Goal: Information Seeking & Learning: Learn about a topic

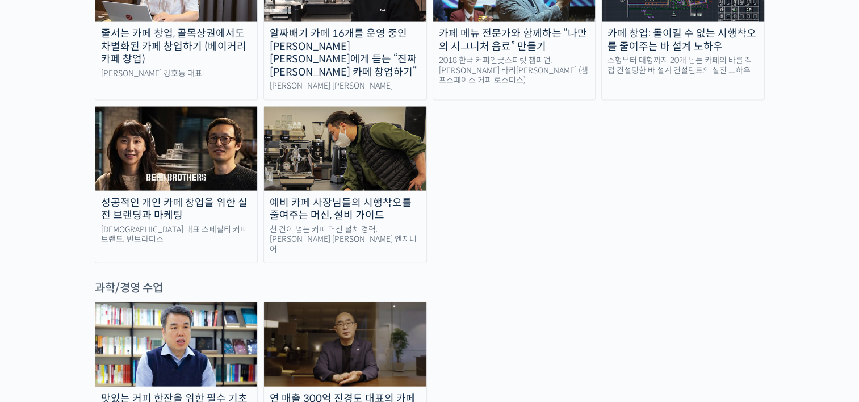
scroll to position [2442, 0]
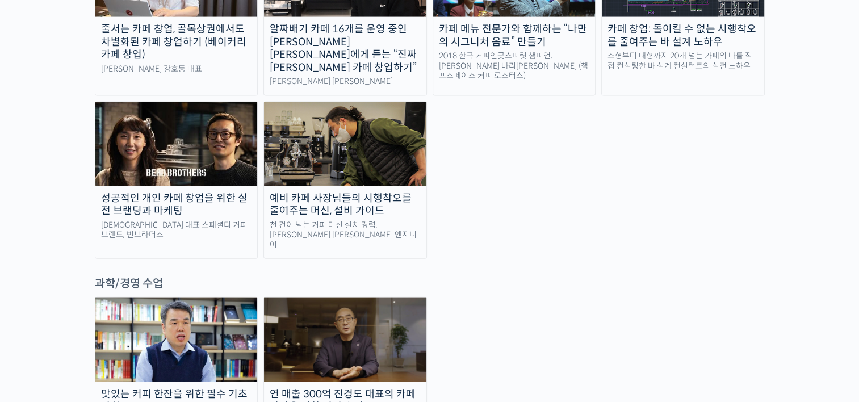
click at [175, 298] on img at bounding box center [176, 340] width 162 height 84
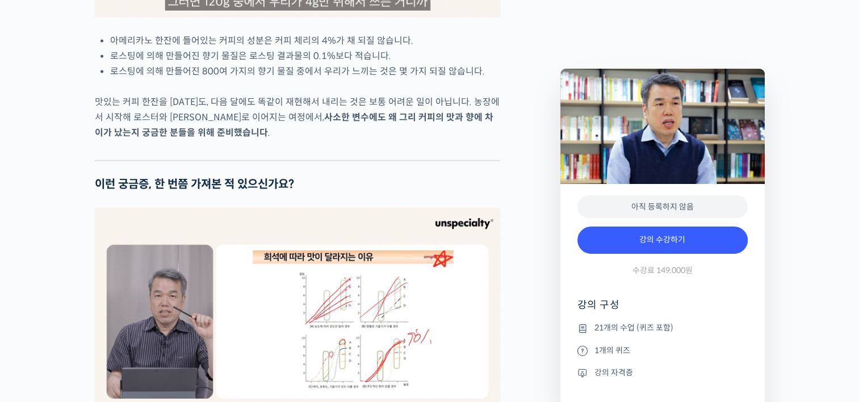
scroll to position [2499, 0]
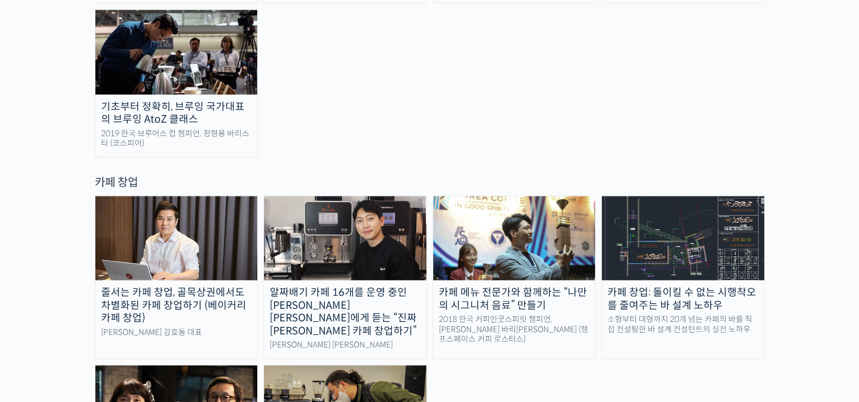
scroll to position [2158, 0]
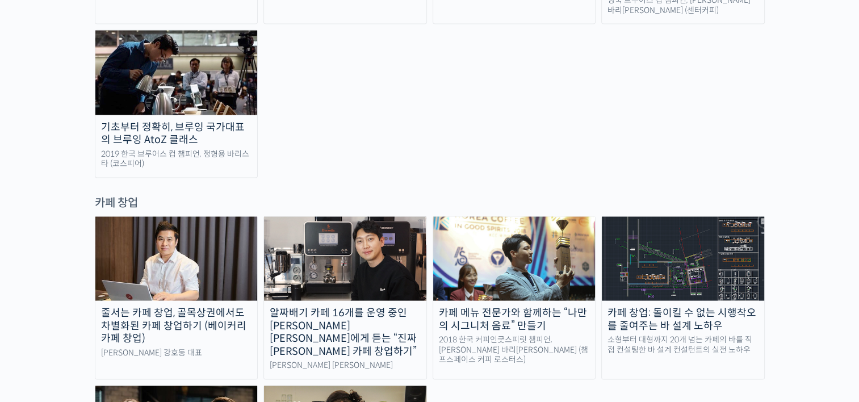
click at [188, 307] on div "줄서는 카페 창업, 골목상권에서도 차별화된 카페 창업하기 (베이커리 카페 창업)" at bounding box center [176, 326] width 162 height 39
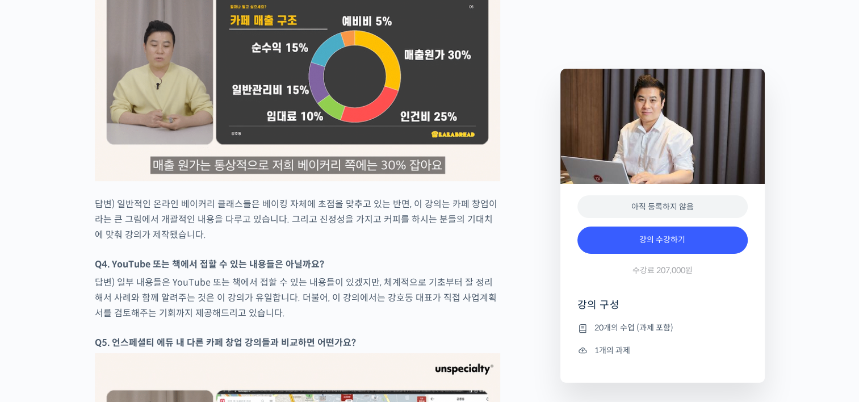
scroll to position [4494, 0]
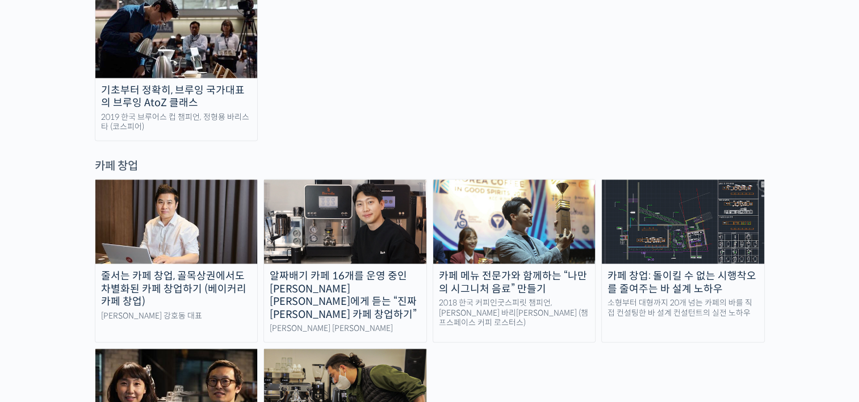
scroll to position [2215, 0]
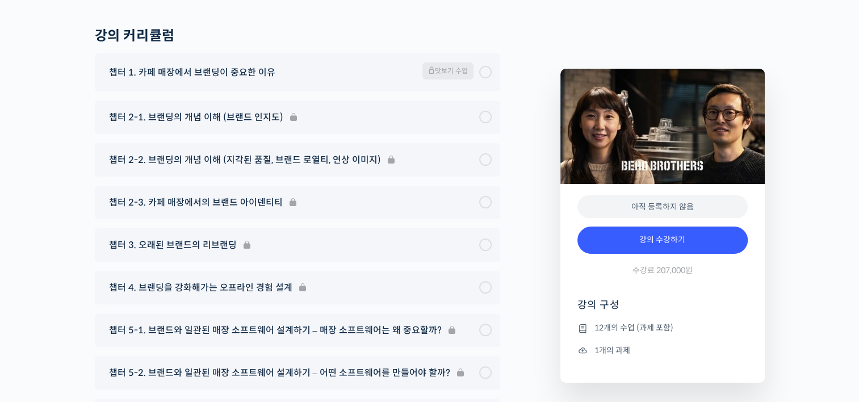
scroll to position [4470, 0]
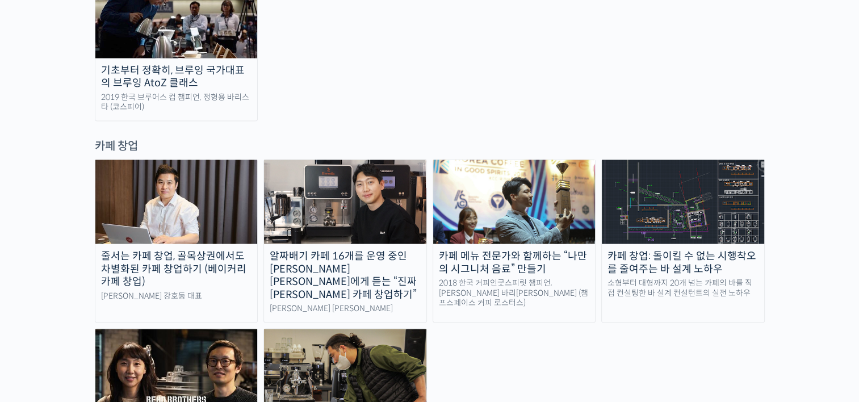
click at [677, 250] on div "카페 창업: 돌이킬 수 없는 시행착오를 줄여주는 바 설계 노하우" at bounding box center [683, 263] width 162 height 26
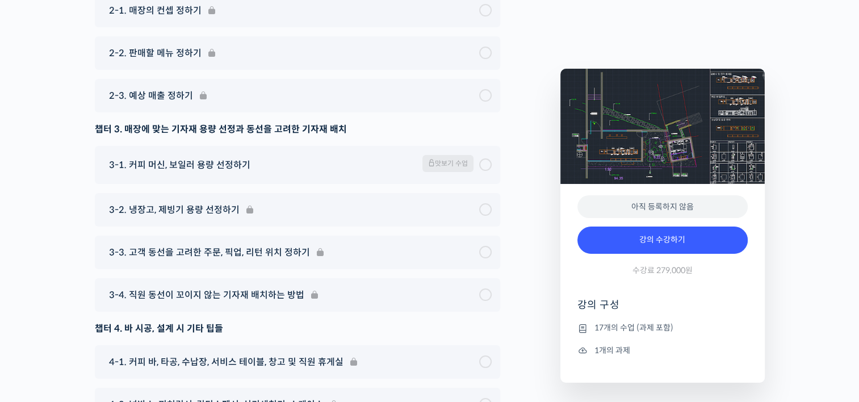
scroll to position [4372, 0]
